Goal: Transaction & Acquisition: Purchase product/service

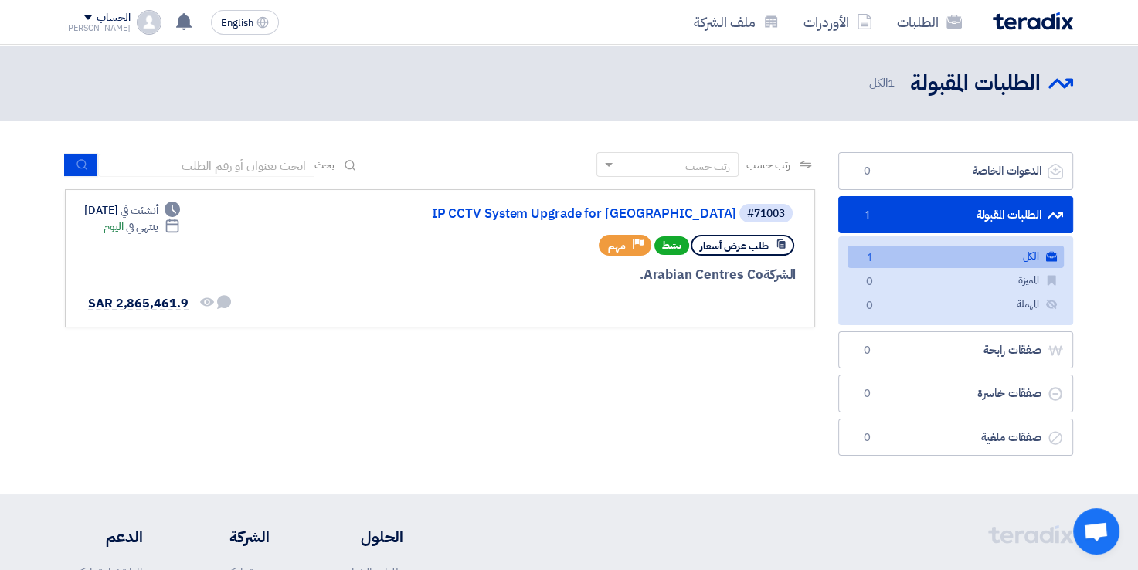
click at [882, 255] on link "الكل الكل 1" at bounding box center [955, 257] width 216 height 22
click at [924, 221] on link "الطلبات المقبولة الطلبات المقبولة 1" at bounding box center [955, 215] width 235 height 38
click at [905, 259] on link "الكل الكل 1" at bounding box center [955, 257] width 216 height 22
click at [906, 29] on link "الطلبات" at bounding box center [929, 22] width 90 height 36
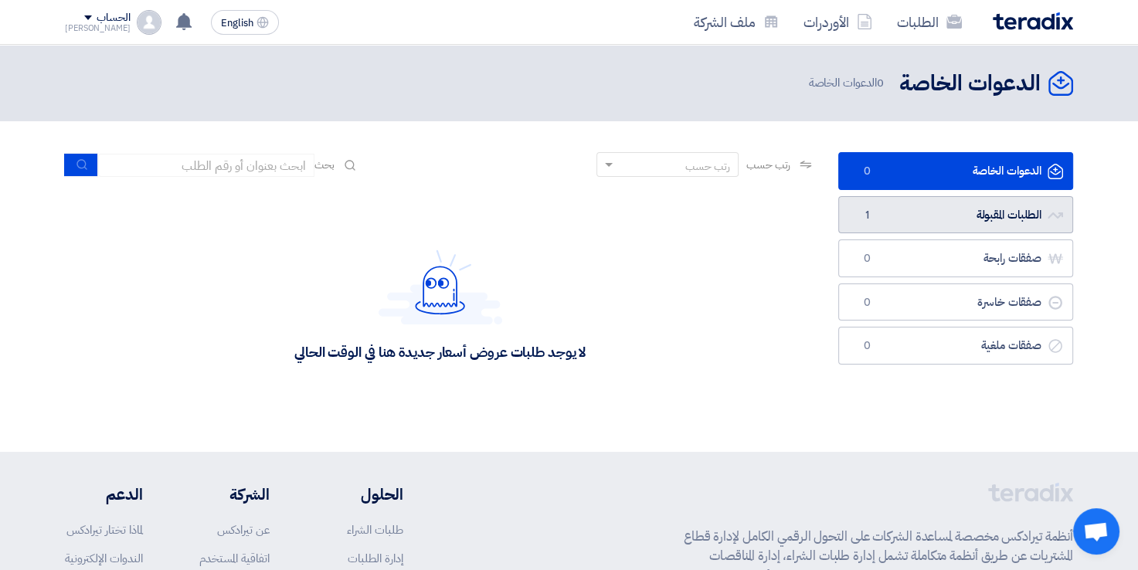
click at [890, 212] on link "الطلبات المقبولة الطلبات المقبولة 1" at bounding box center [955, 215] width 235 height 38
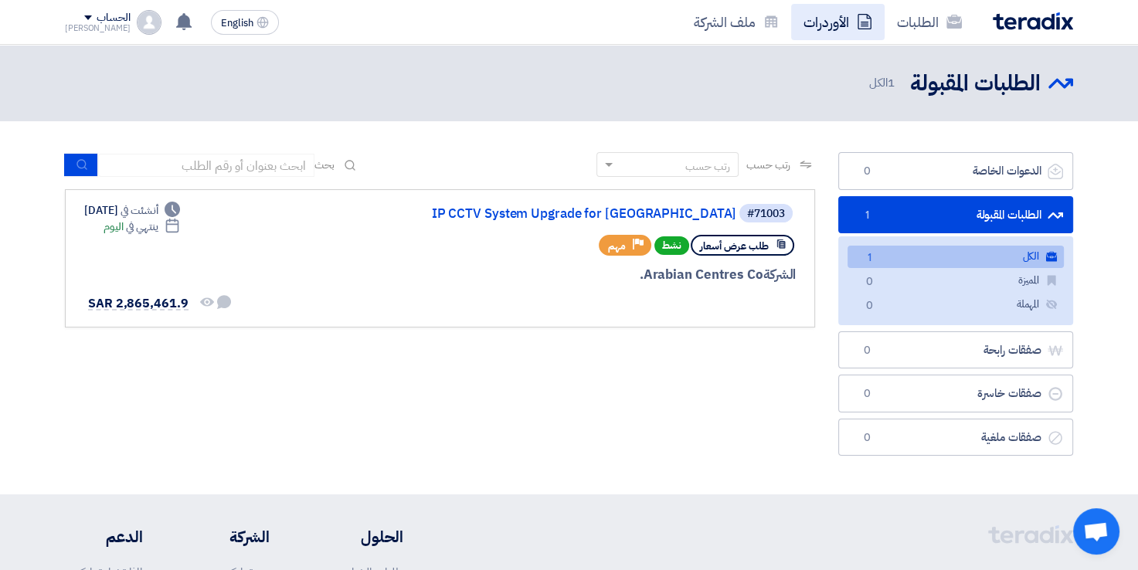
click at [816, 22] on link "الأوردرات" at bounding box center [837, 22] width 93 height 36
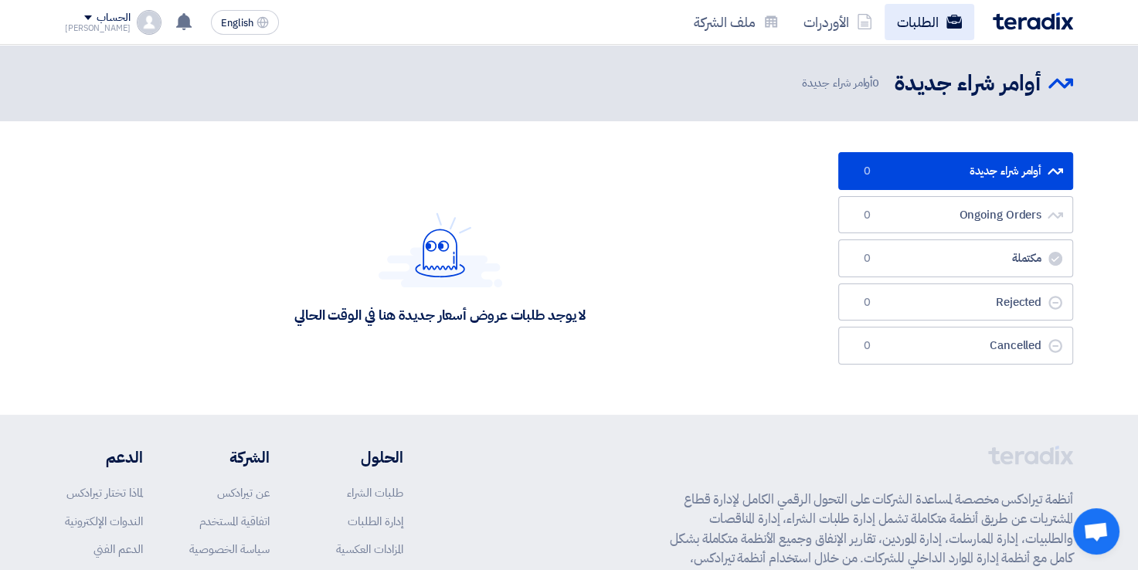
click at [921, 25] on link "الطلبات" at bounding box center [929, 22] width 90 height 36
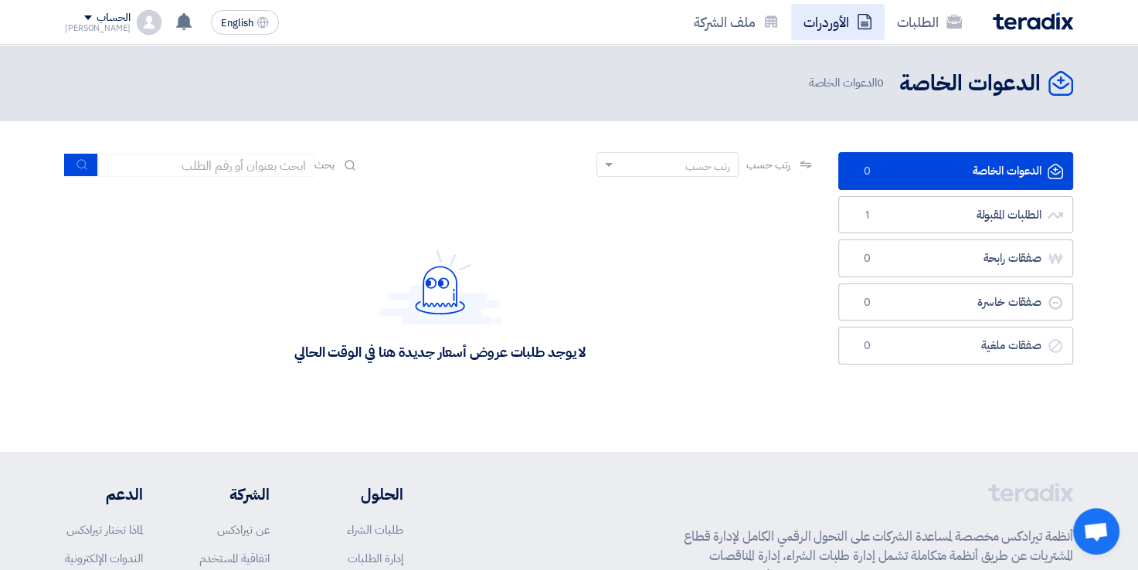
click at [835, 27] on link "الأوردرات" at bounding box center [837, 22] width 93 height 36
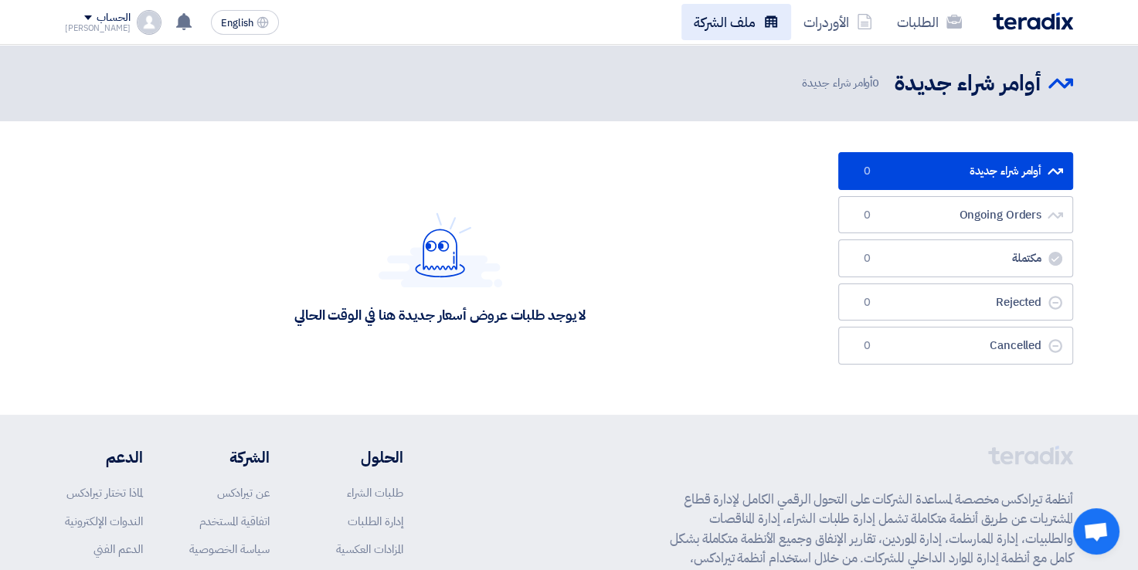
click at [734, 16] on link "ملف الشركة" at bounding box center [736, 22] width 110 height 36
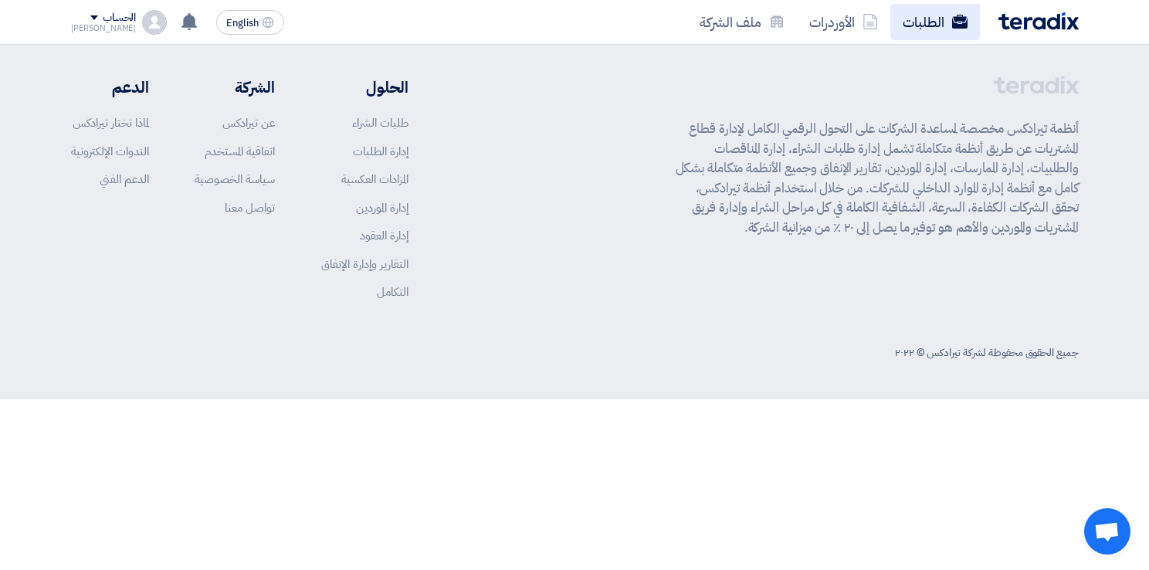
click at [904, 38] on link "الطلبات" at bounding box center [935, 22] width 90 height 36
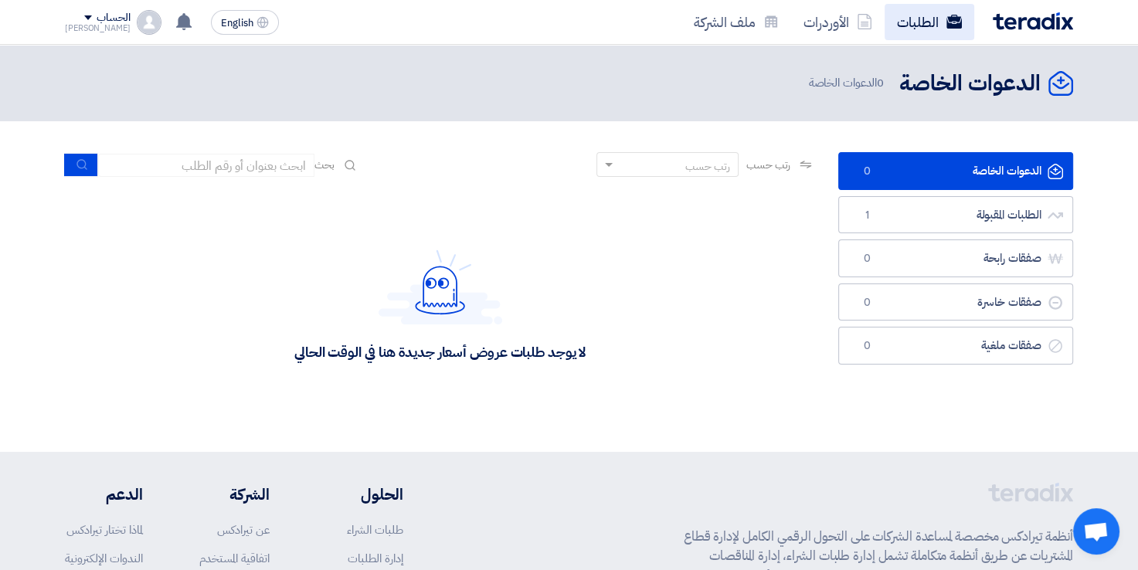
click at [952, 23] on use at bounding box center [953, 22] width 15 height 14
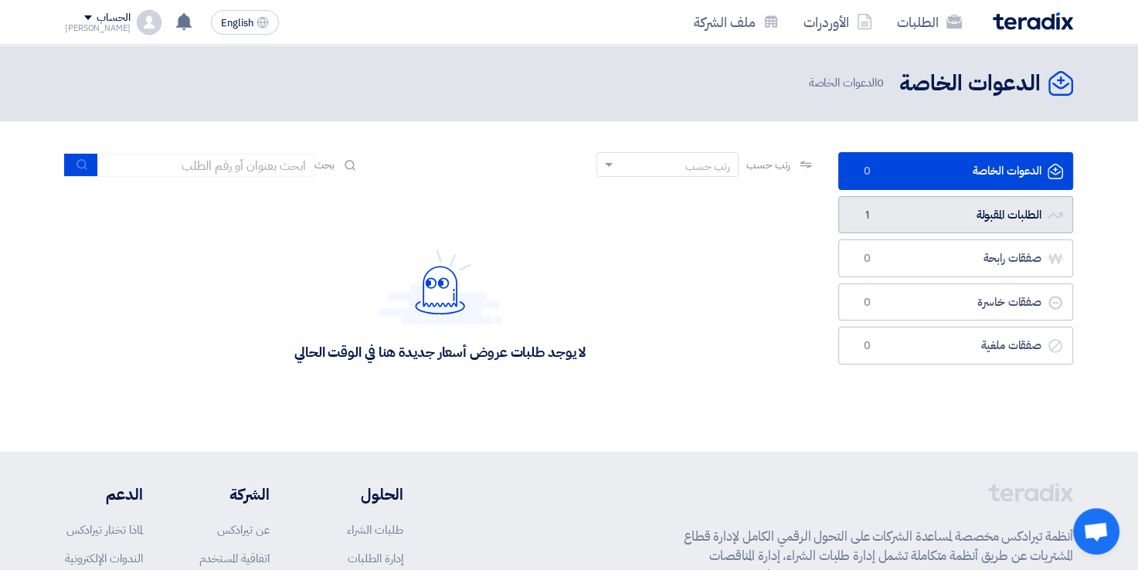
click at [883, 218] on link "الطلبات المقبولة الطلبات المقبولة 1" at bounding box center [955, 215] width 235 height 38
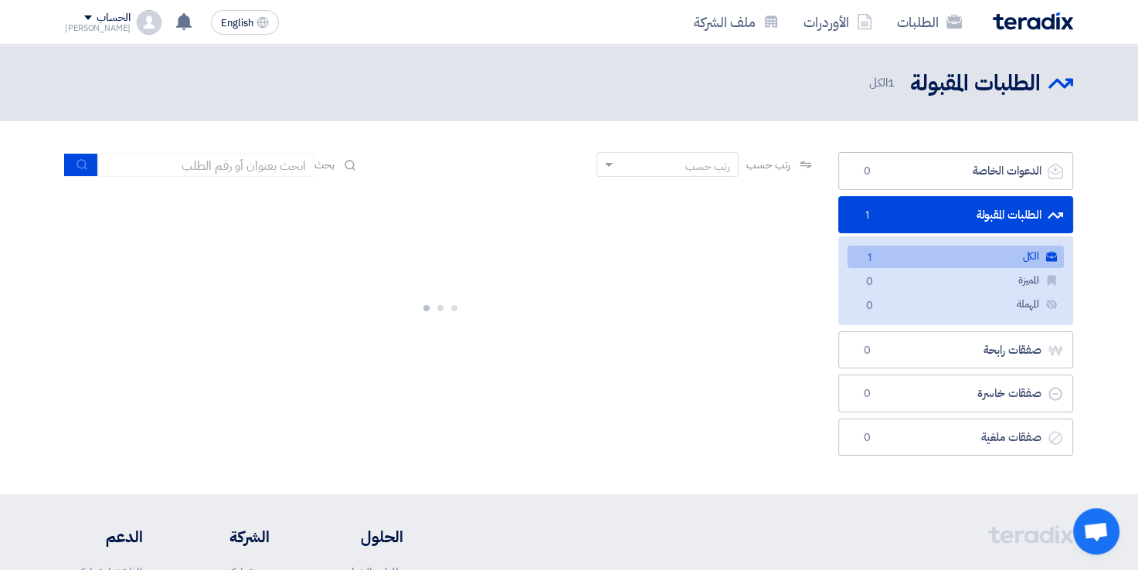
click at [914, 256] on link "الكل الكل 1" at bounding box center [955, 257] width 216 height 22
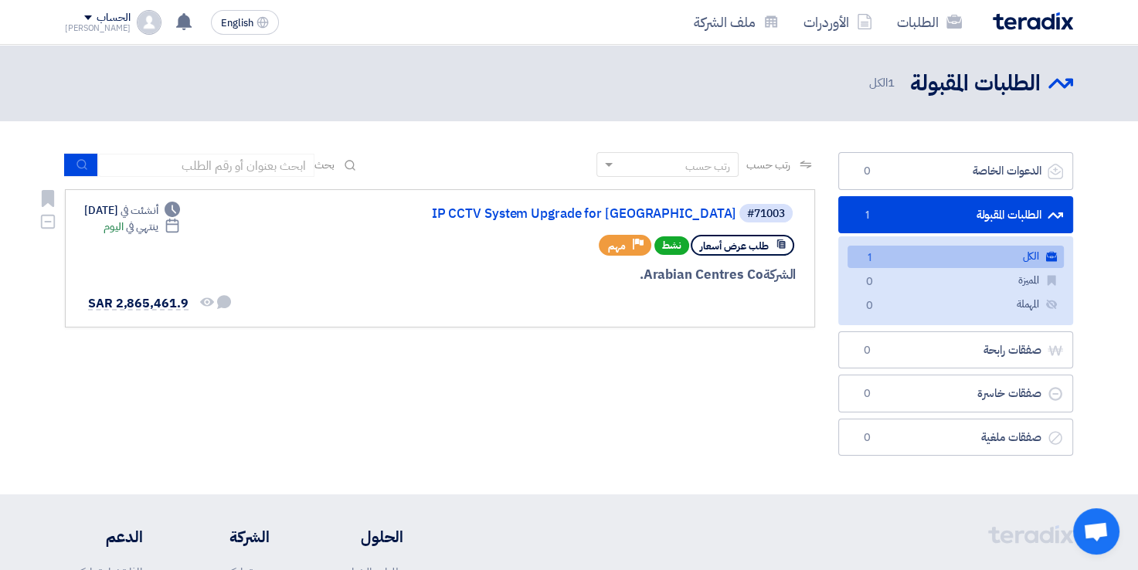
click at [516, 205] on div "#71003 IP CCTV System Upgrade for [GEOGRAPHIC_DATA]" at bounding box center [609, 213] width 371 height 22
click at [514, 212] on link "IP CCTV System Upgrade for [GEOGRAPHIC_DATA]" at bounding box center [581, 214] width 309 height 14
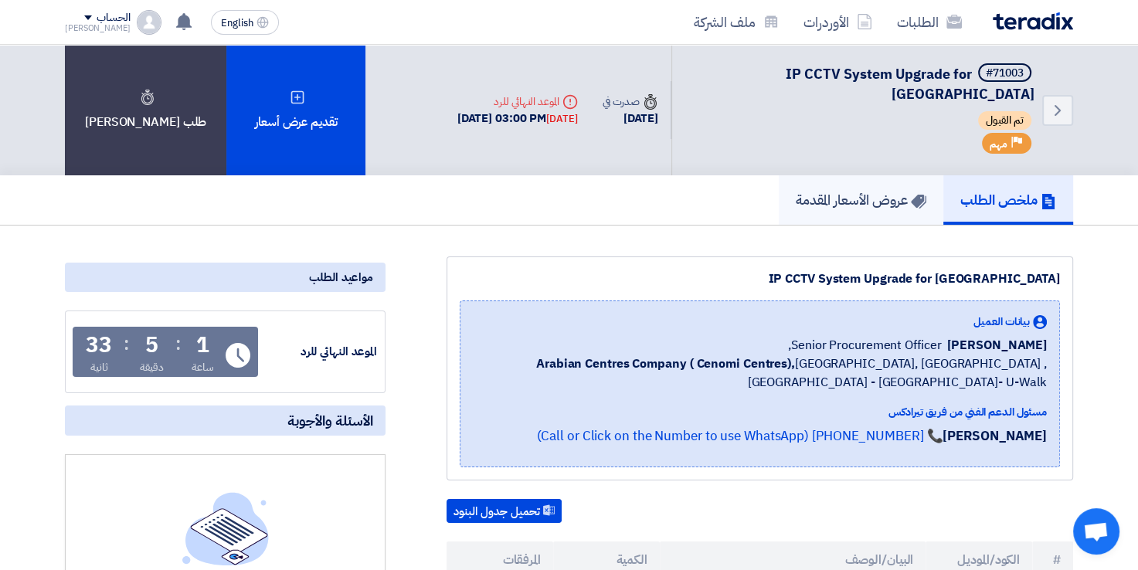
click at [839, 191] on h5 "عروض الأسعار المقدمة" at bounding box center [860, 200] width 131 height 18
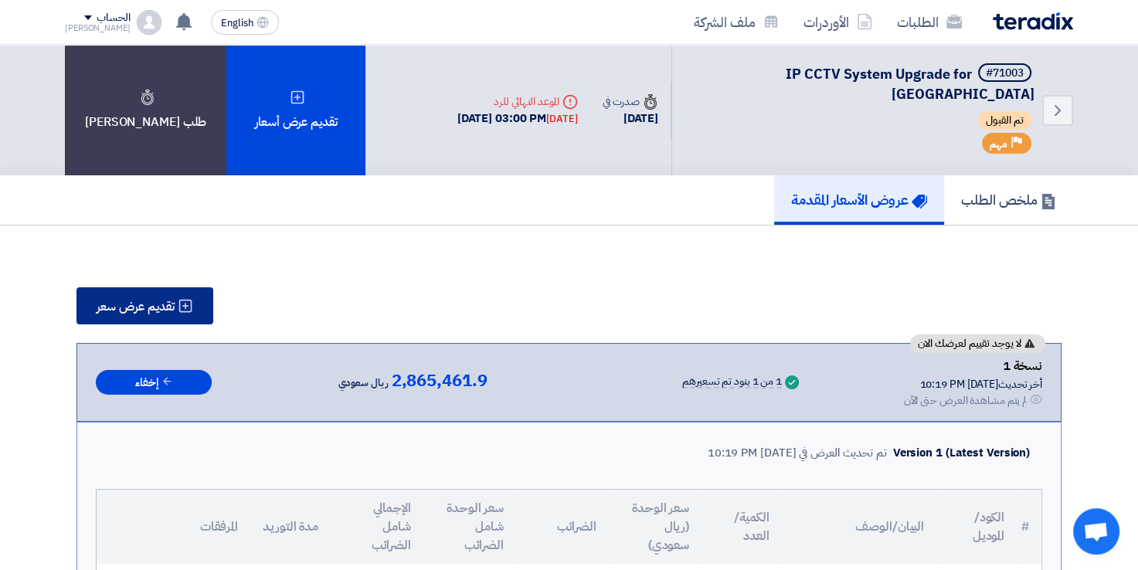
click at [151, 300] on span "تقديم عرض سعر" at bounding box center [136, 306] width 78 height 12
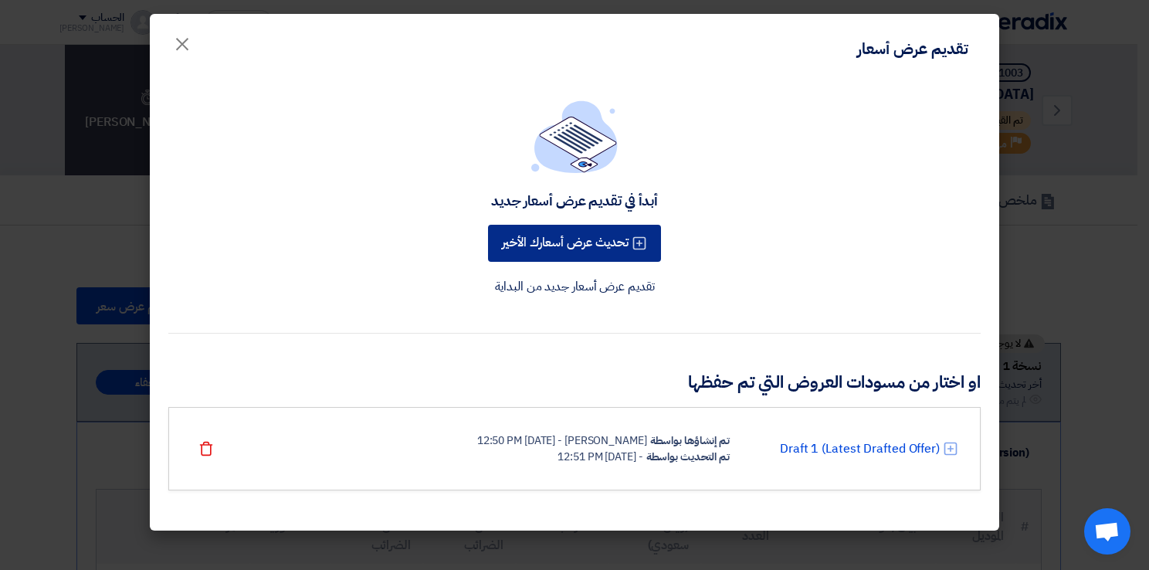
click at [570, 243] on button "تحديث عرض أسعارك الأخير" at bounding box center [574, 243] width 173 height 37
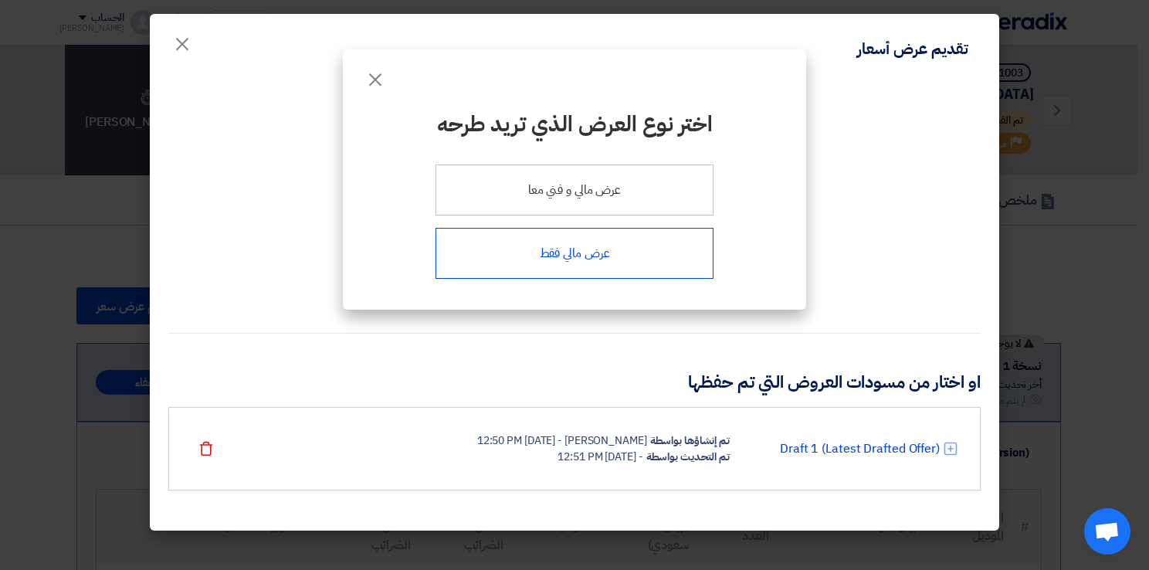
click at [578, 256] on div "عرض مالي فقط" at bounding box center [575, 253] width 278 height 51
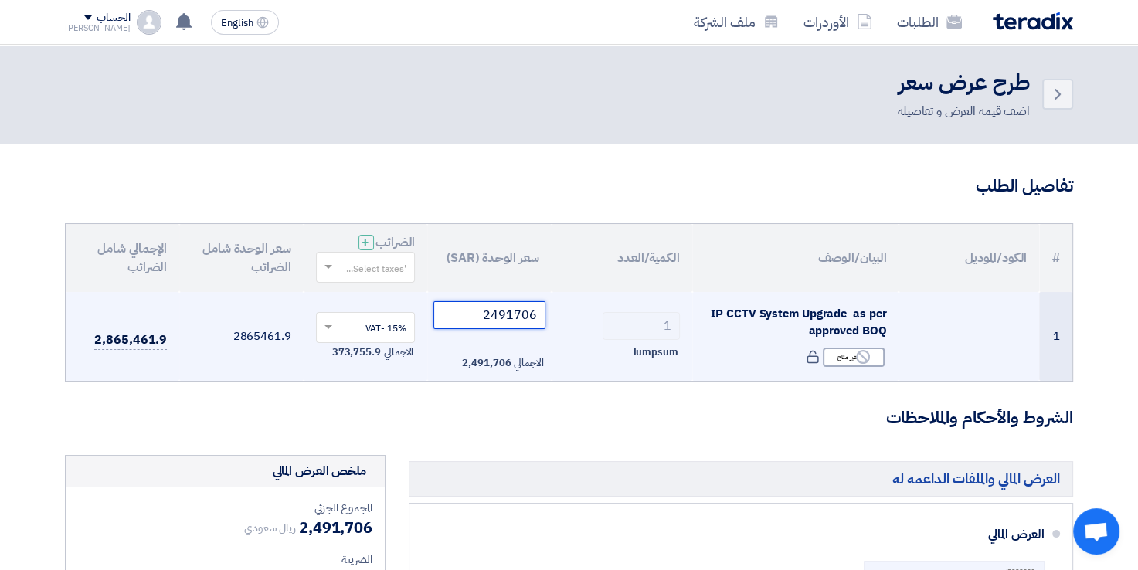
click at [477, 316] on input "2491706" at bounding box center [489, 315] width 112 height 28
paste input "034706.00"
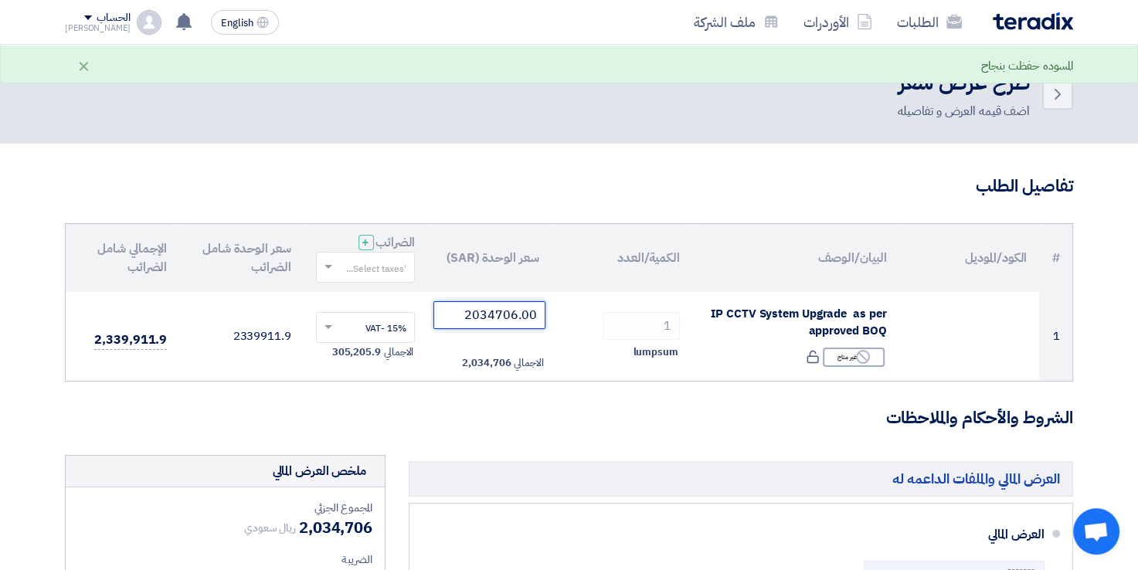
type input "2034706.00"
click at [371, 266] on input "text" at bounding box center [374, 268] width 69 height 25
click at [368, 296] on span "15% -VAT" at bounding box center [385, 296] width 42 height 14
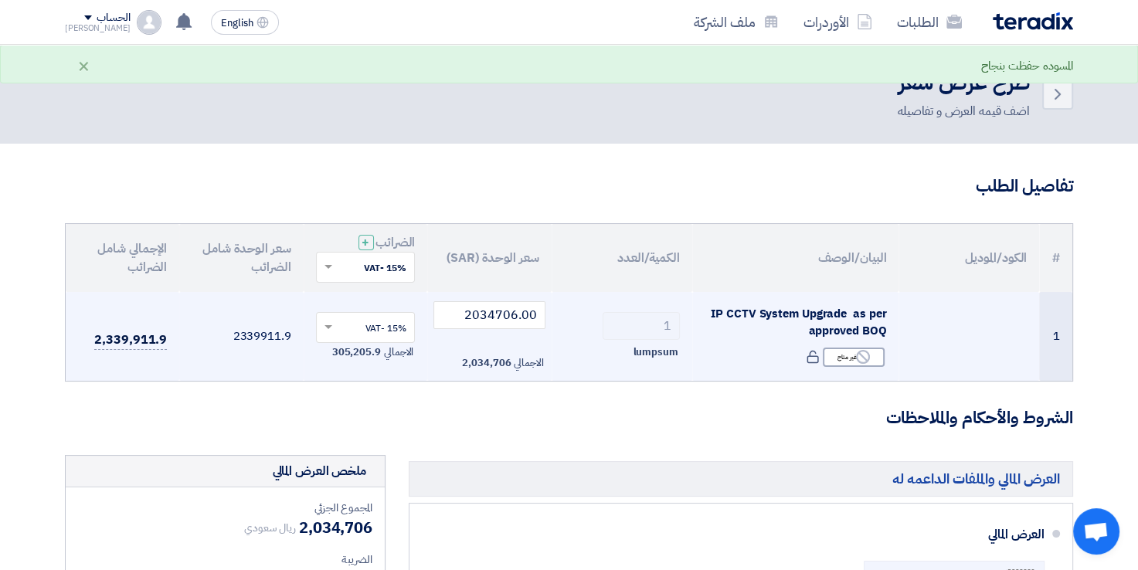
click at [284, 366] on td "2339911.9" at bounding box center [241, 337] width 124 height 90
click at [338, 333] on div at bounding box center [366, 326] width 98 height 25
click at [356, 358] on div "15% -VAT" at bounding box center [366, 356] width 98 height 26
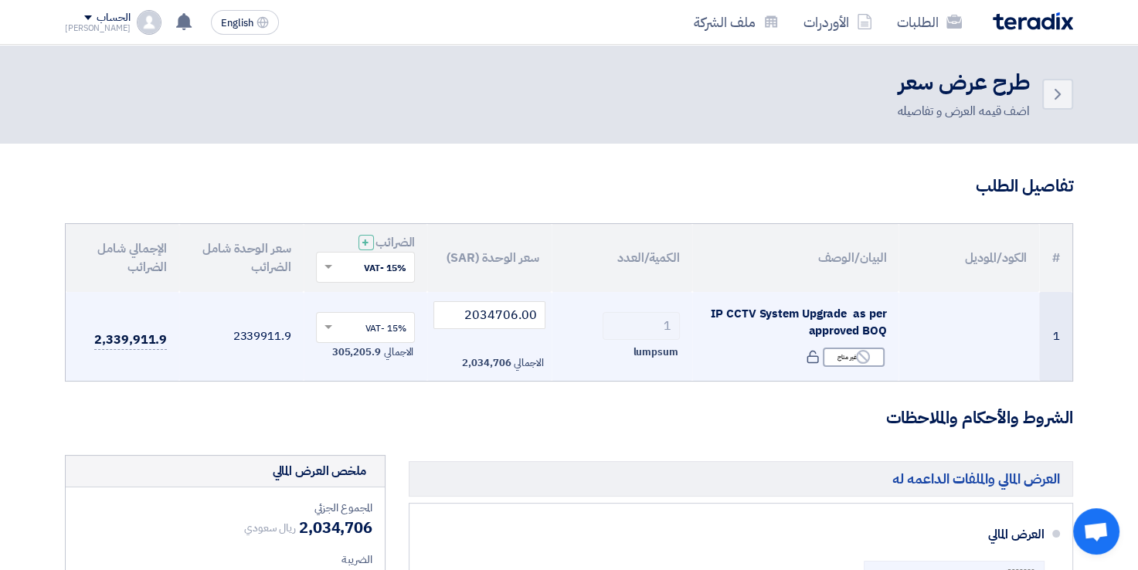
click at [263, 362] on td "2339911.9" at bounding box center [241, 337] width 124 height 90
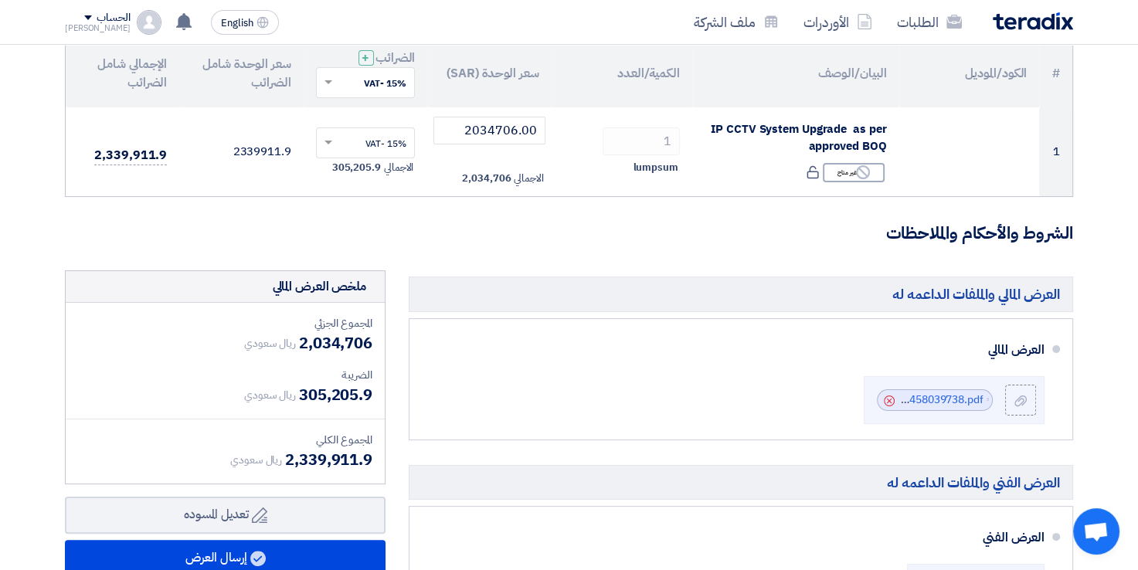
scroll to position [184, 0]
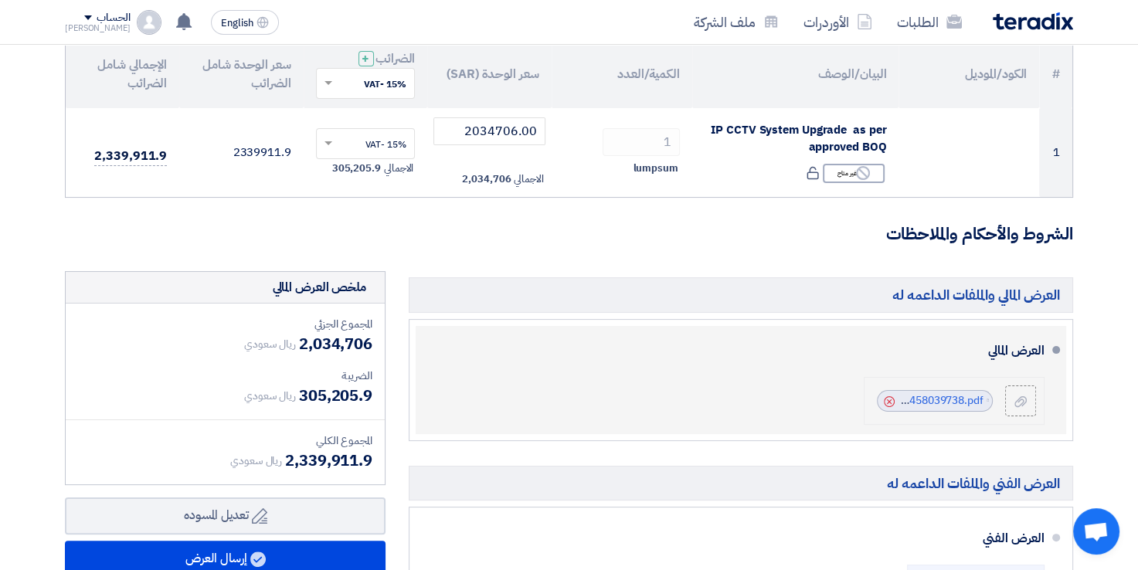
click at [888, 397] on icon "Cancel" at bounding box center [888, 401] width 11 height 11
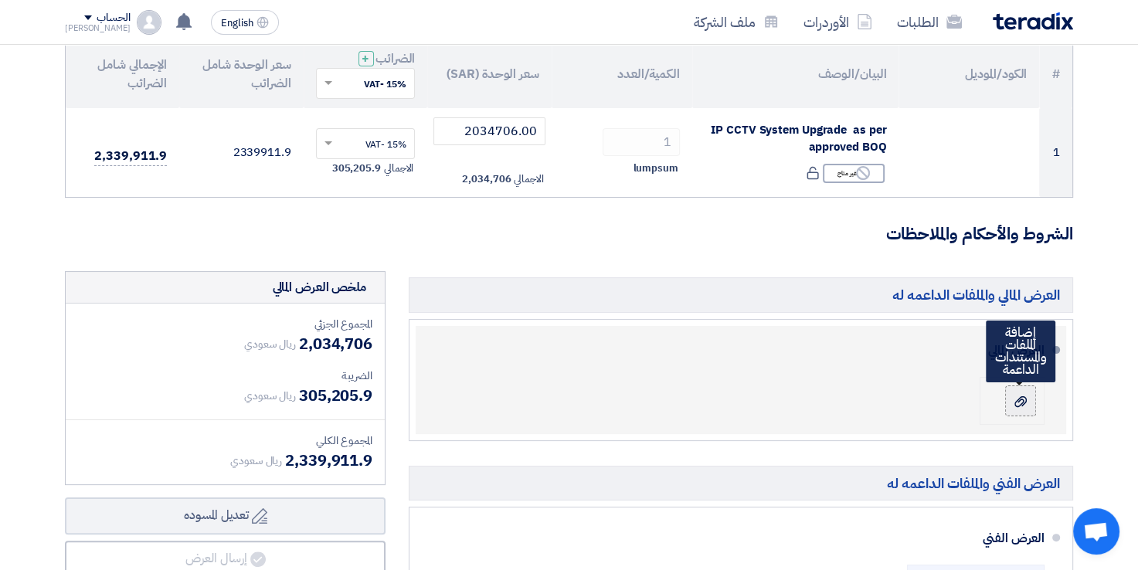
click at [1018, 402] on icon at bounding box center [1020, 401] width 12 height 12
click at [0, 0] on input "file" at bounding box center [0, 0] width 0 height 0
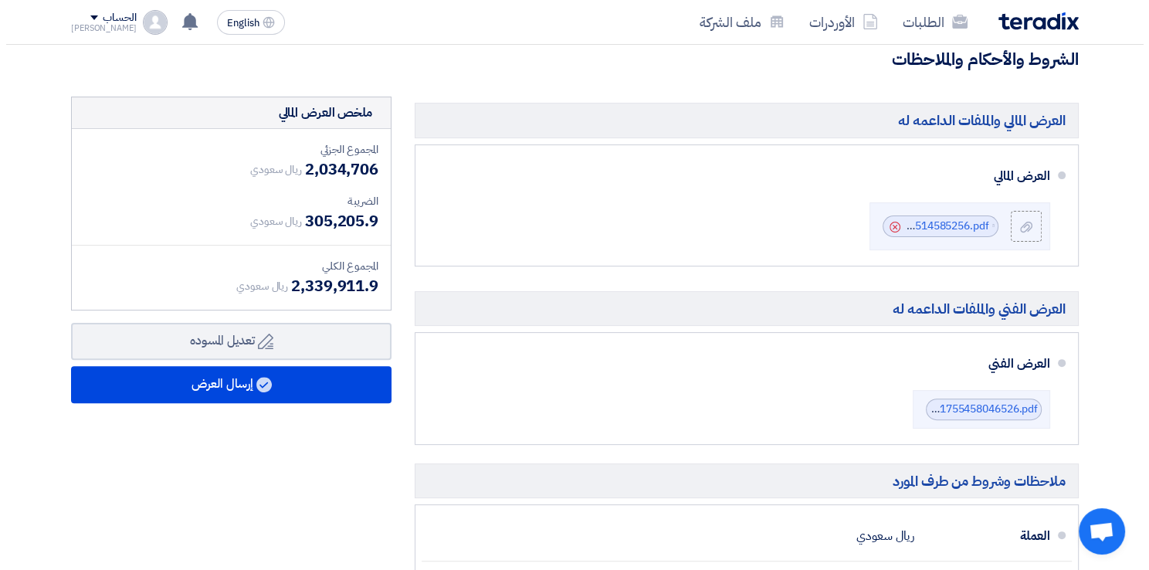
scroll to position [345, 0]
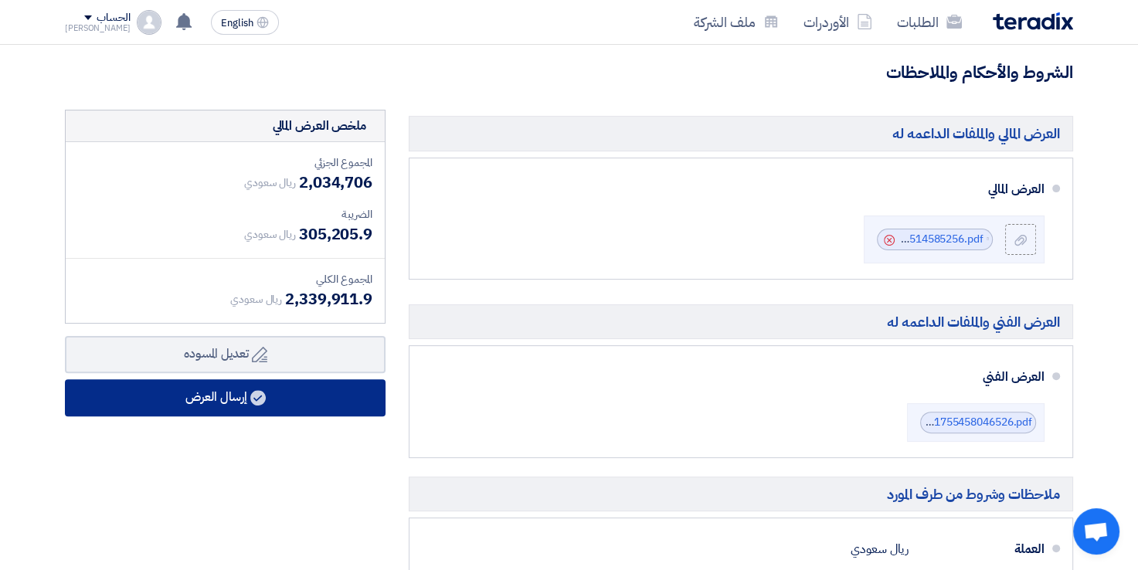
click at [301, 404] on button "إرسال العرض" at bounding box center [225, 397] width 320 height 37
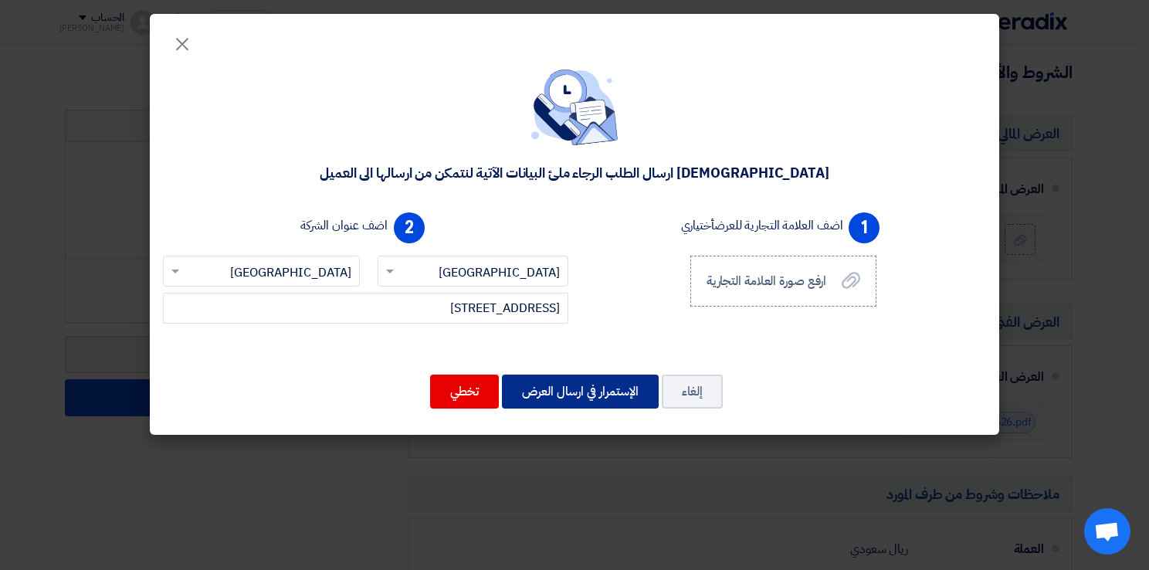
click at [610, 385] on button "الإستمرار في ارسال العرض" at bounding box center [580, 392] width 157 height 34
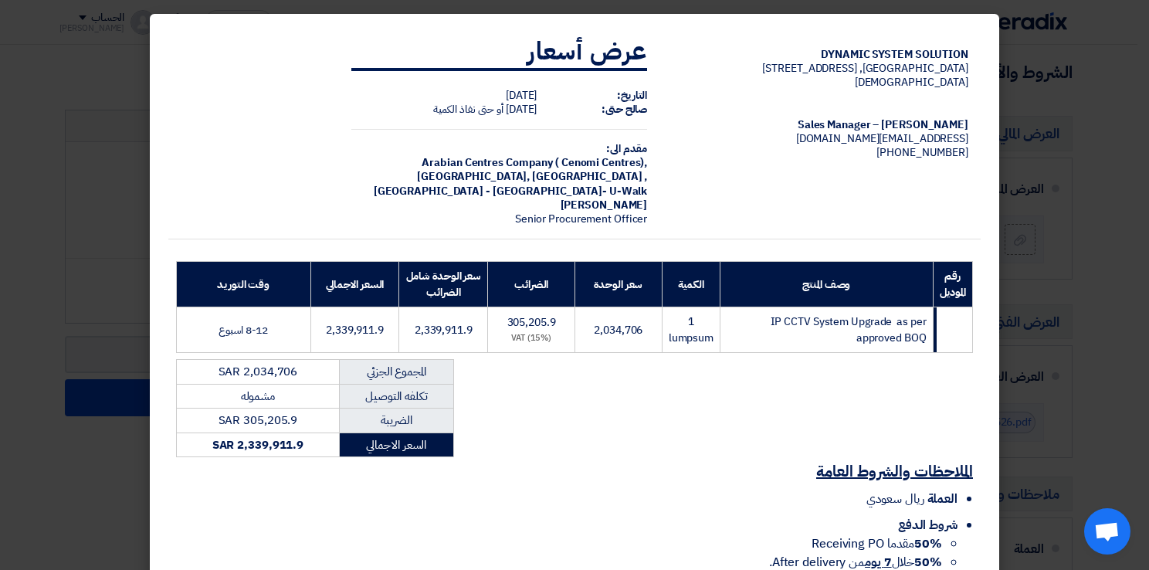
scroll to position [423, 0]
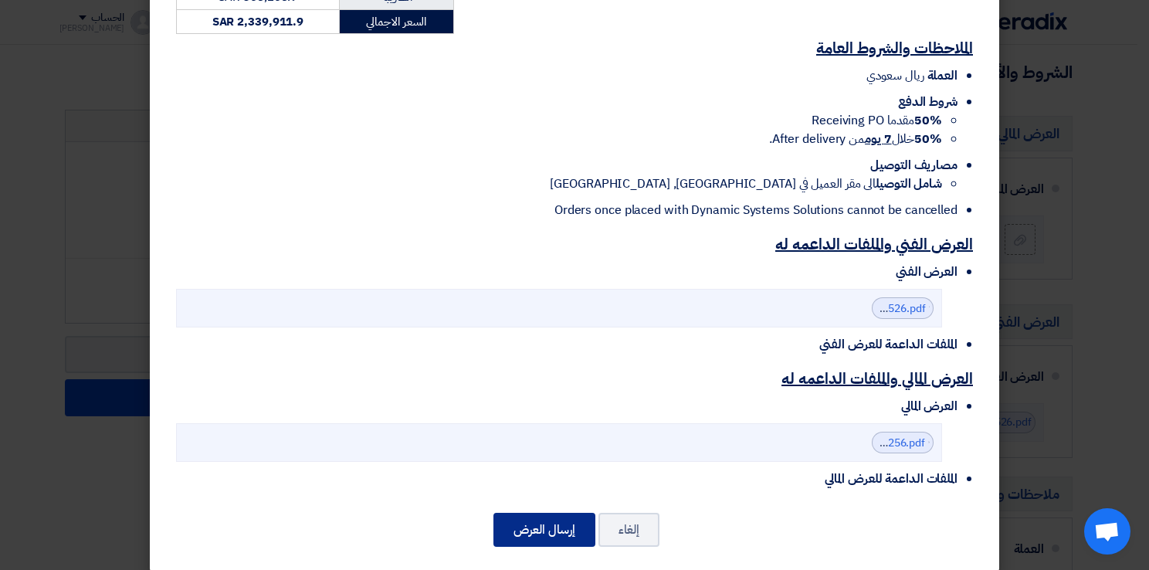
click at [564, 521] on button "إرسال العرض" at bounding box center [544, 530] width 102 height 34
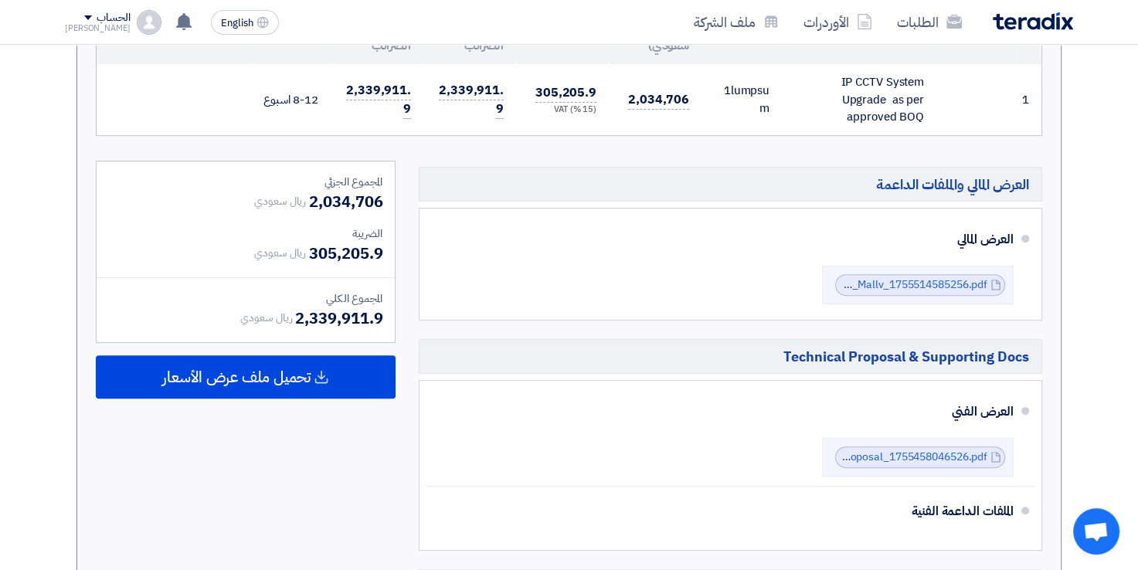
scroll to position [502, 0]
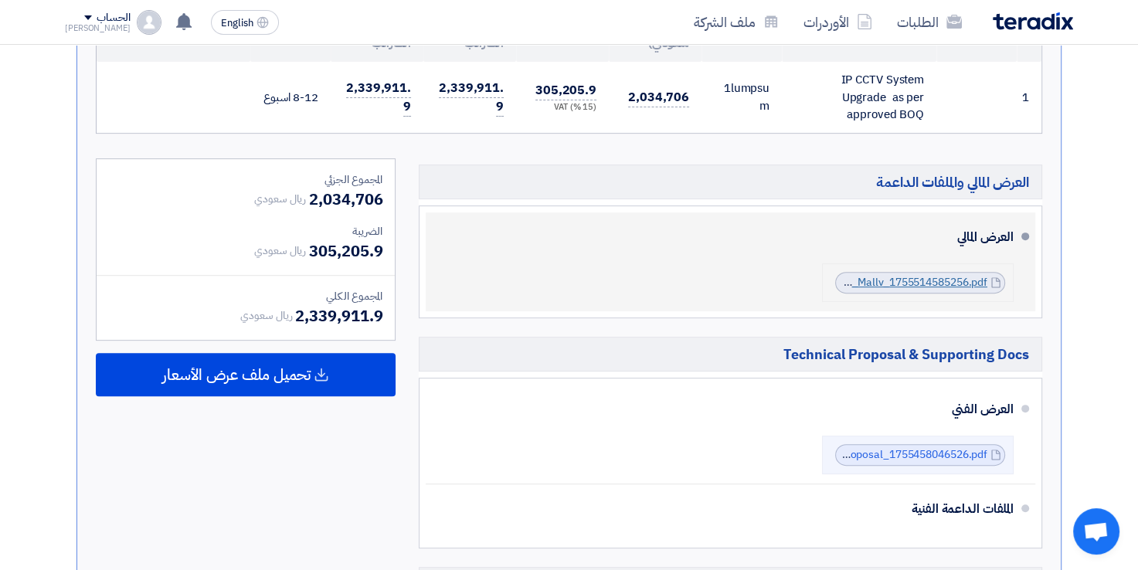
click at [870, 274] on link "accessed_IP_CCTV_System_UpgradeMakkah_Mallv_1755514585256.pdf" at bounding box center [809, 282] width 355 height 16
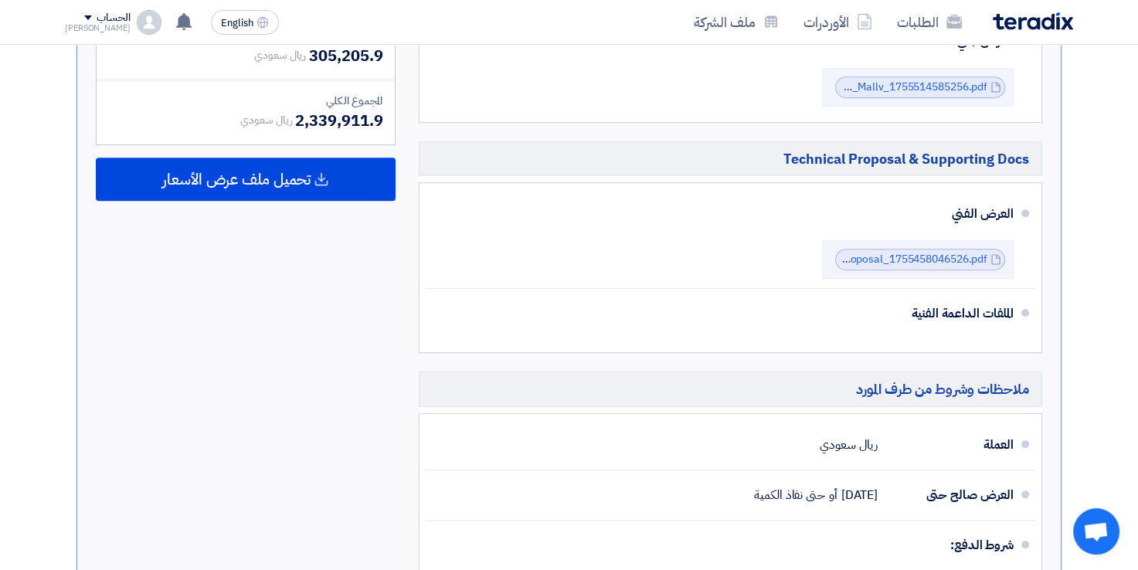
scroll to position [686, 0]
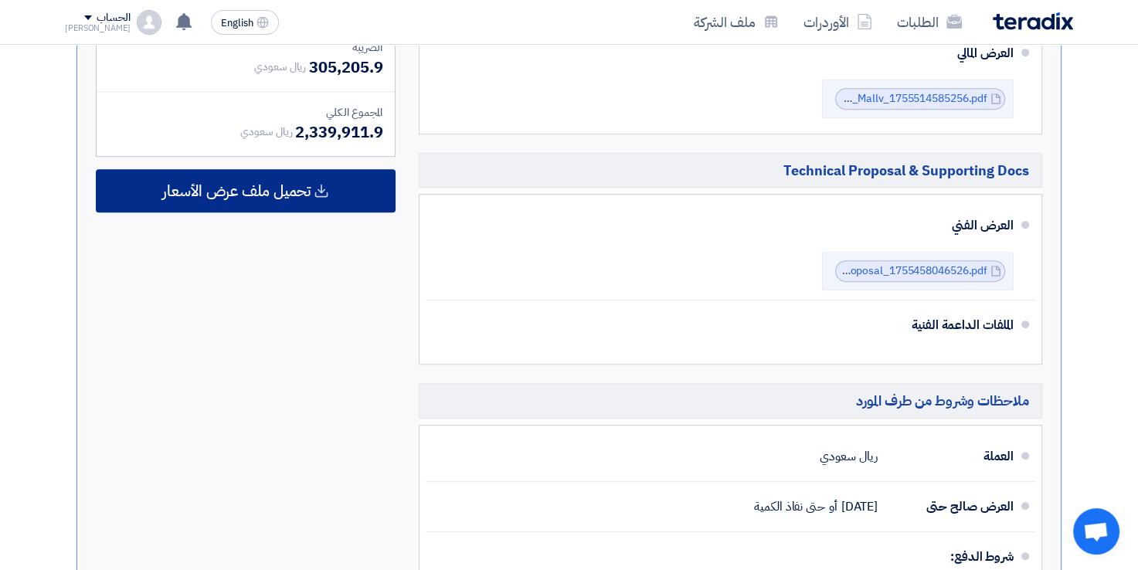
click at [325, 184] on use at bounding box center [321, 190] width 13 height 13
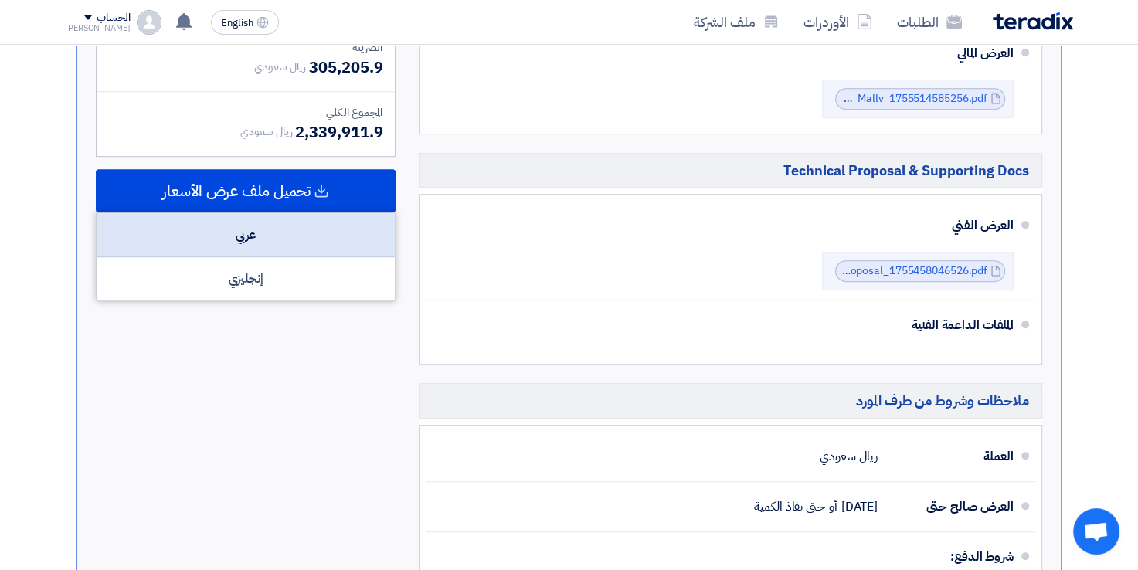
click at [293, 213] on div "عربي" at bounding box center [246, 235] width 298 height 44
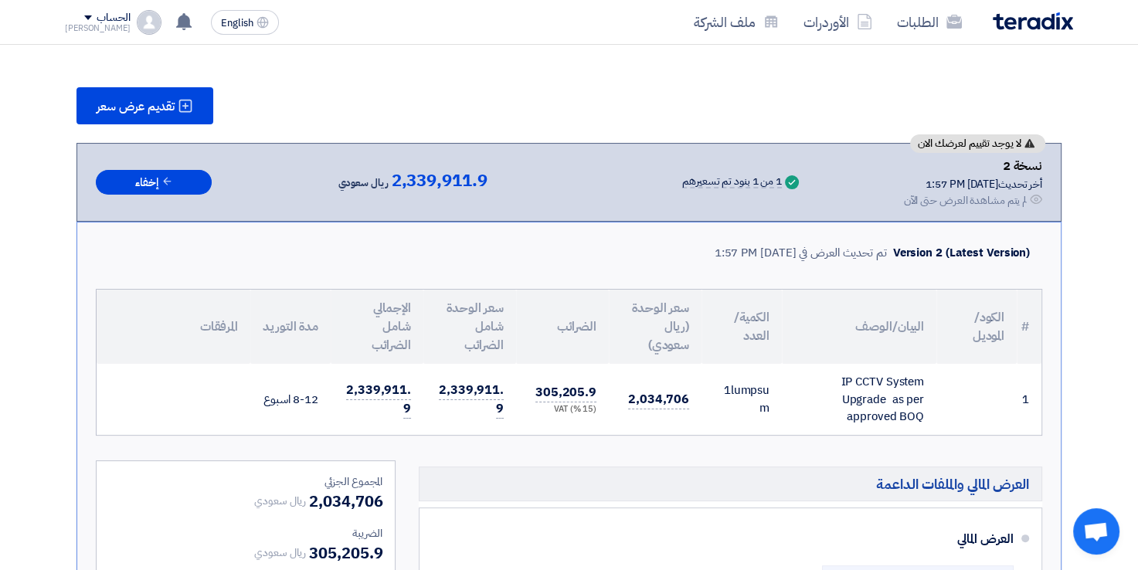
scroll to position [0, 0]
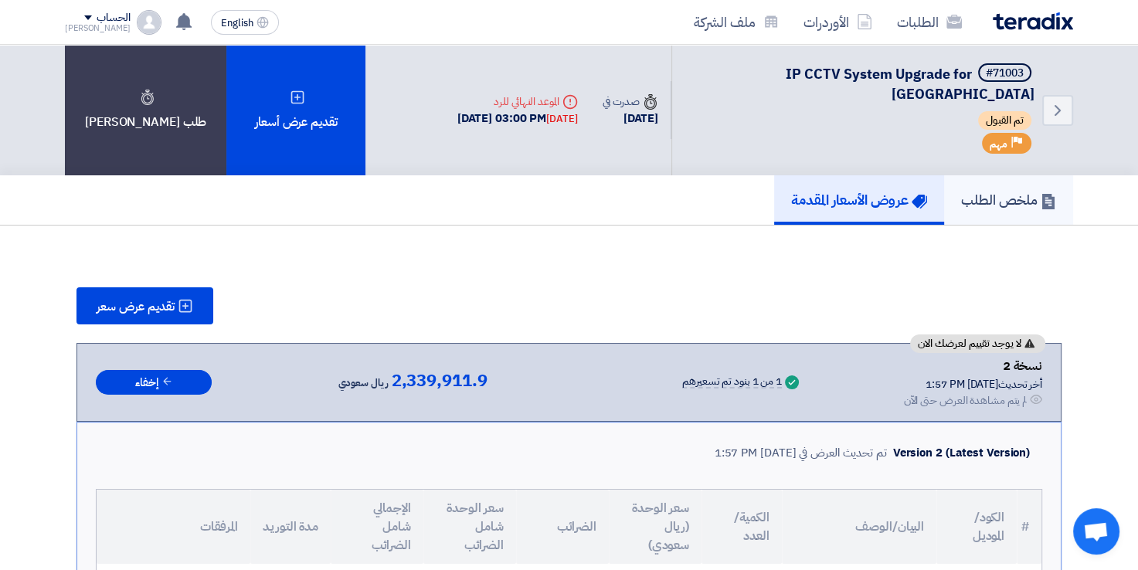
click at [992, 191] on h5 "ملخص الطلب" at bounding box center [1008, 200] width 95 height 18
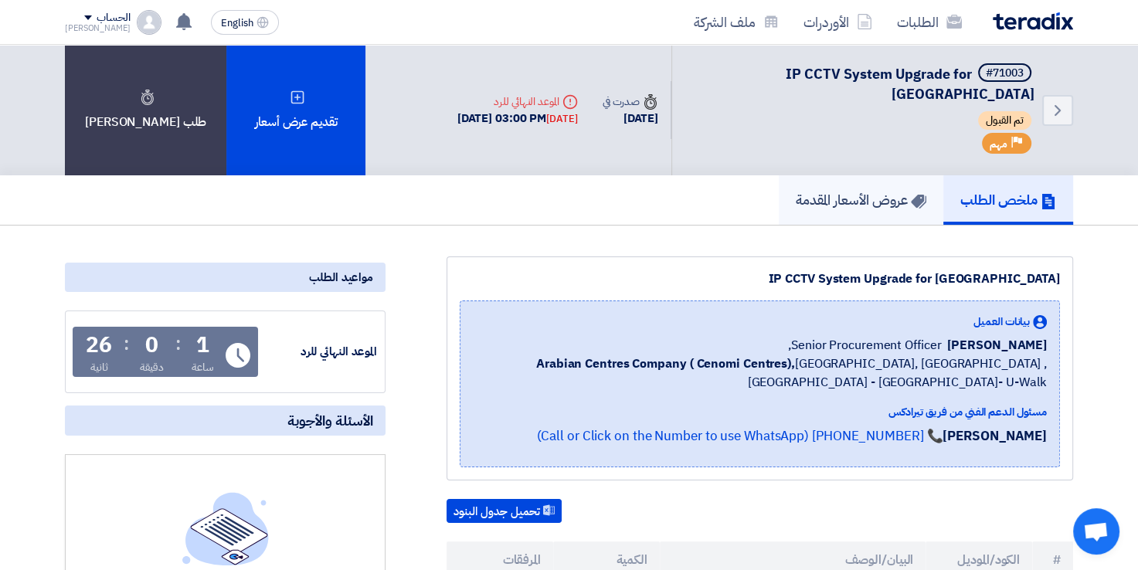
click at [866, 191] on h5 "عروض الأسعار المقدمة" at bounding box center [860, 200] width 131 height 18
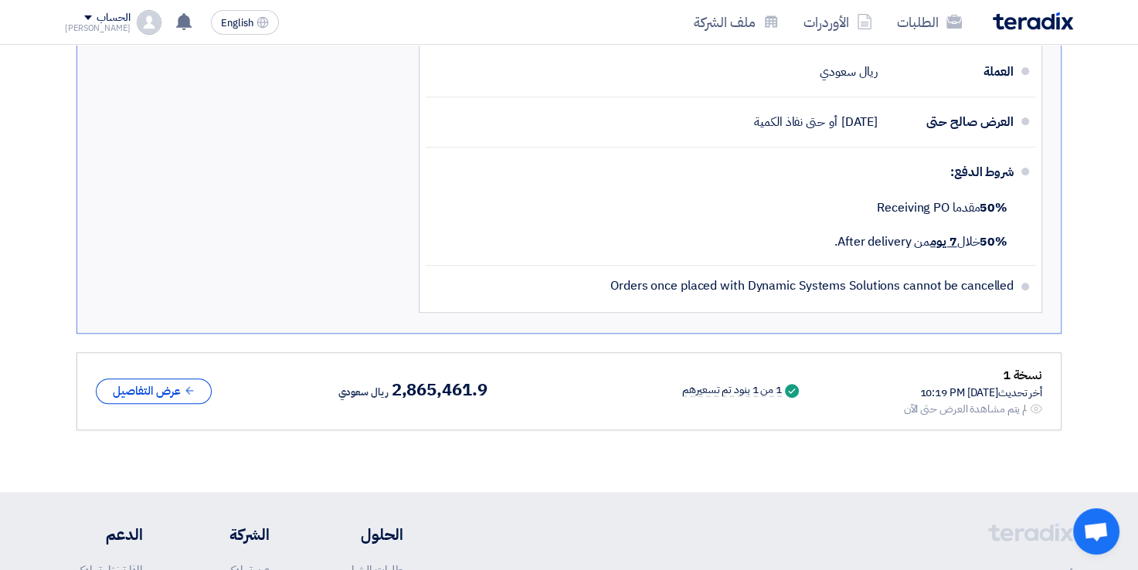
scroll to position [1039, 0]
